Goal: Information Seeking & Learning: Learn about a topic

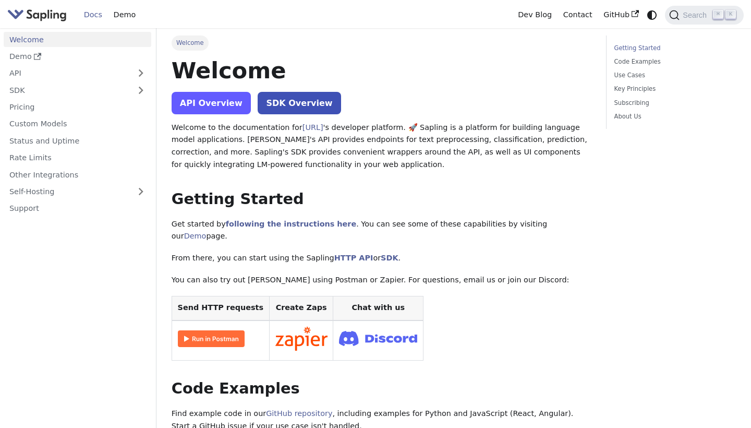
click at [224, 106] on link "API Overview" at bounding box center [211, 103] width 79 height 22
